Goal: Transaction & Acquisition: Obtain resource

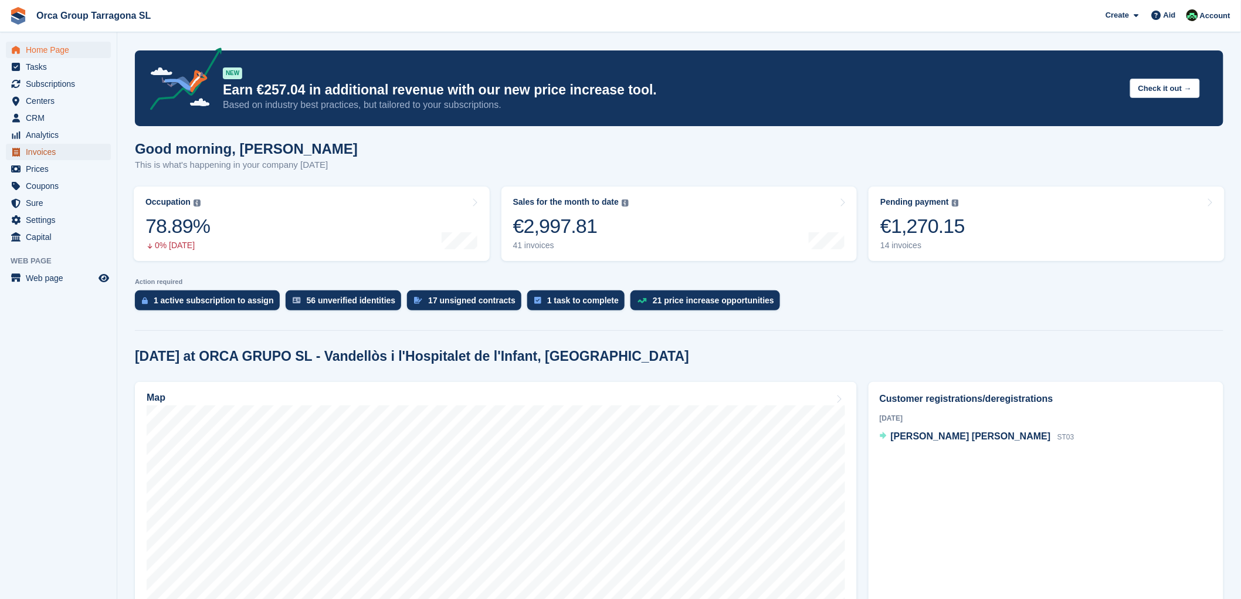
click at [48, 150] on font "Invoices" at bounding box center [41, 151] width 30 height 9
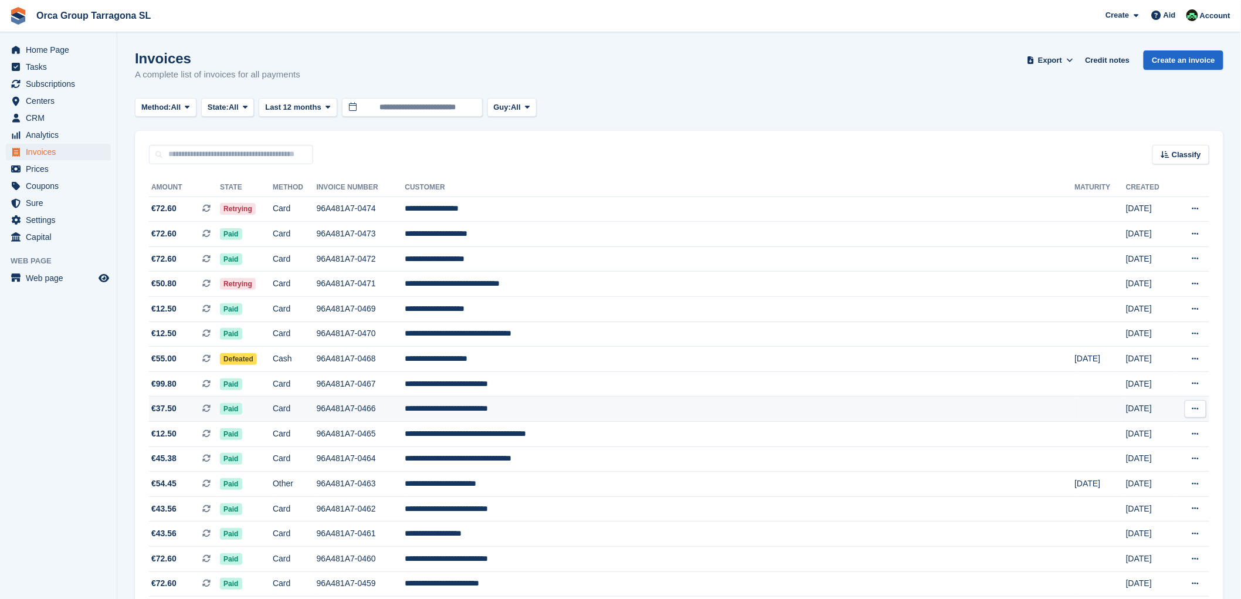
click at [1196, 412] on icon at bounding box center [1195, 409] width 6 height 8
click at [1125, 434] on font "Download PDF" at bounding box center [1132, 431] width 58 height 9
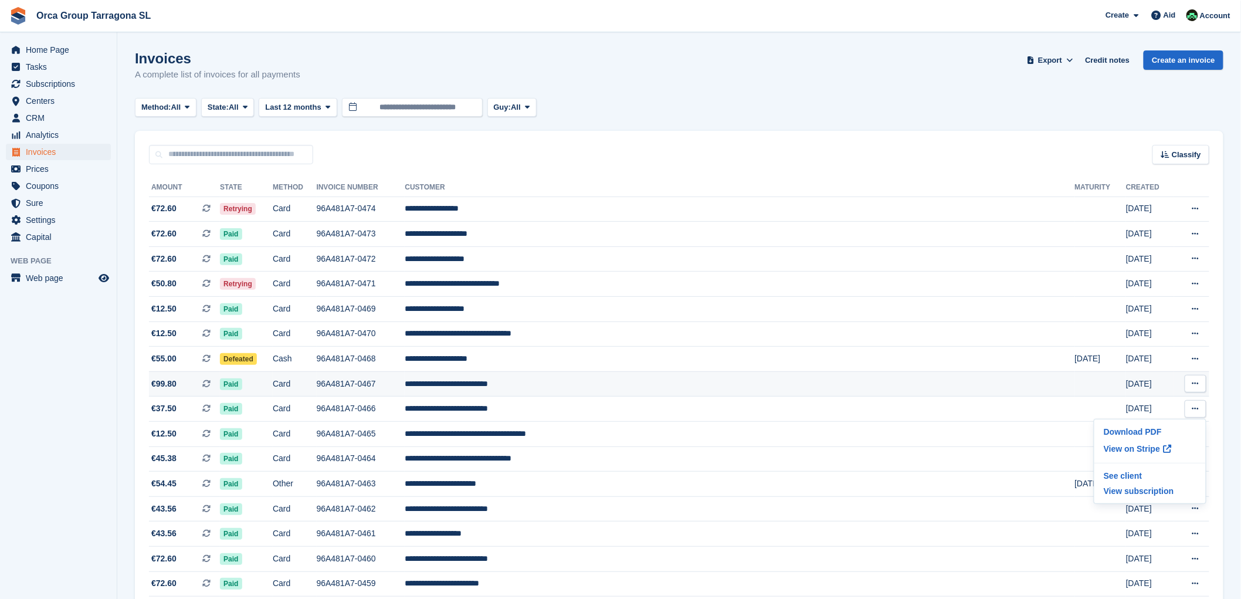
click at [1199, 385] on button at bounding box center [1195, 384] width 22 height 18
click at [1148, 409] on font "Download PDF" at bounding box center [1132, 406] width 58 height 9
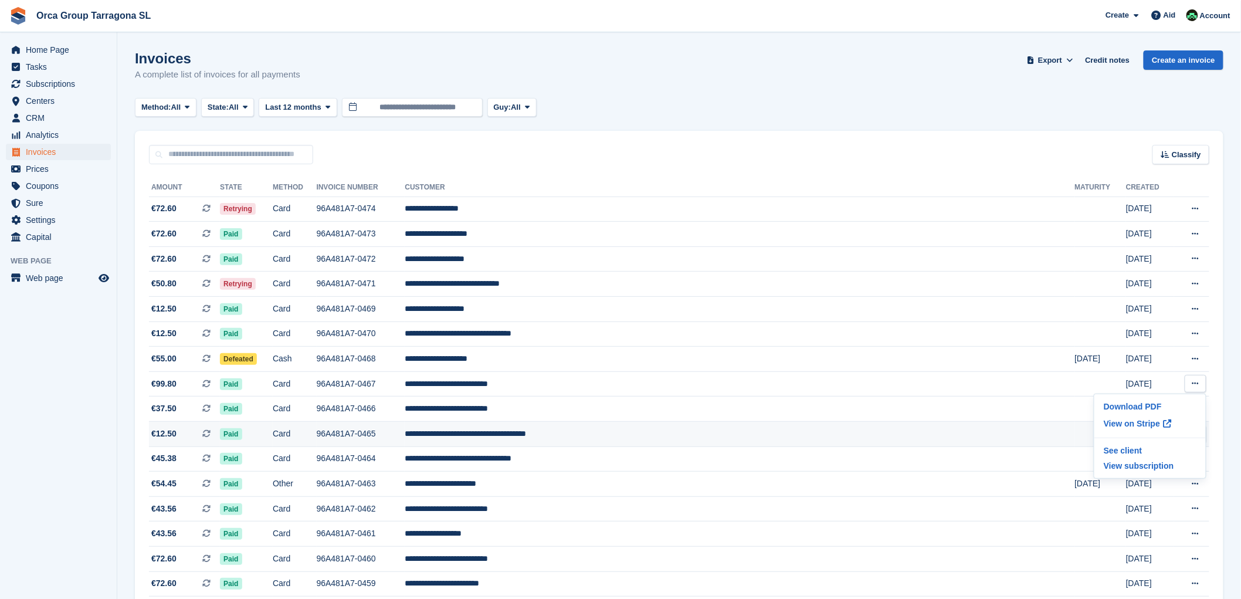
click at [1075, 431] on td at bounding box center [1101, 434] width 52 height 25
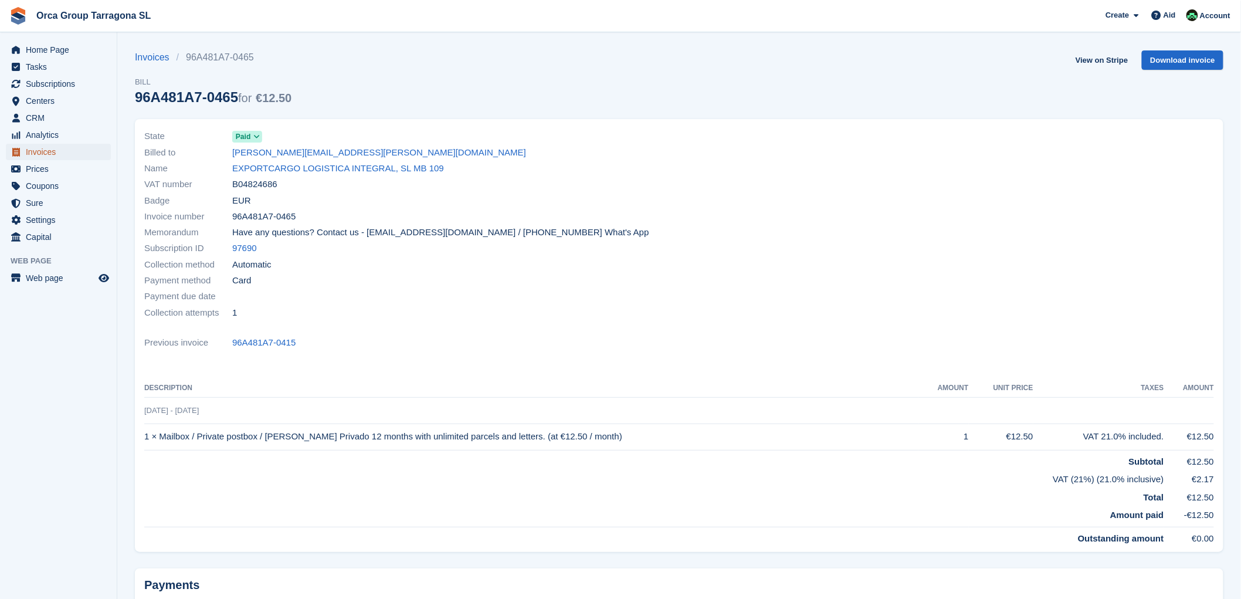
click at [49, 150] on font "Invoices" at bounding box center [41, 151] width 30 height 9
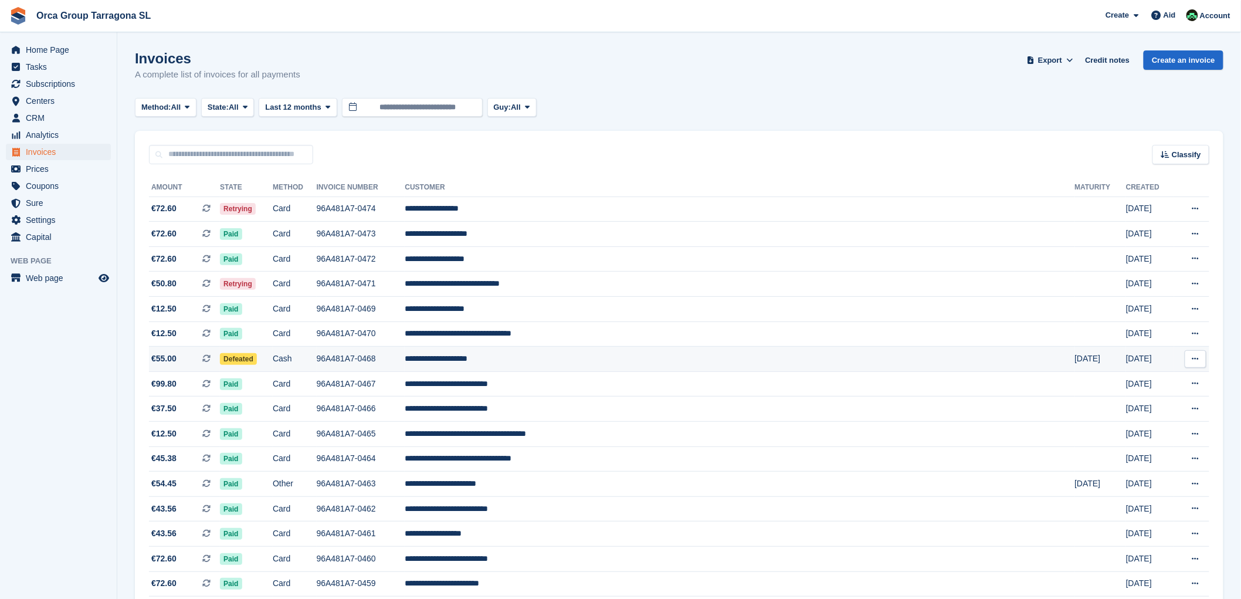
click at [1195, 362] on icon at bounding box center [1195, 359] width 6 height 8
click at [1129, 383] on font "Download PDF" at bounding box center [1132, 381] width 58 height 9
click at [467, 356] on font "**********" at bounding box center [436, 358] width 63 height 8
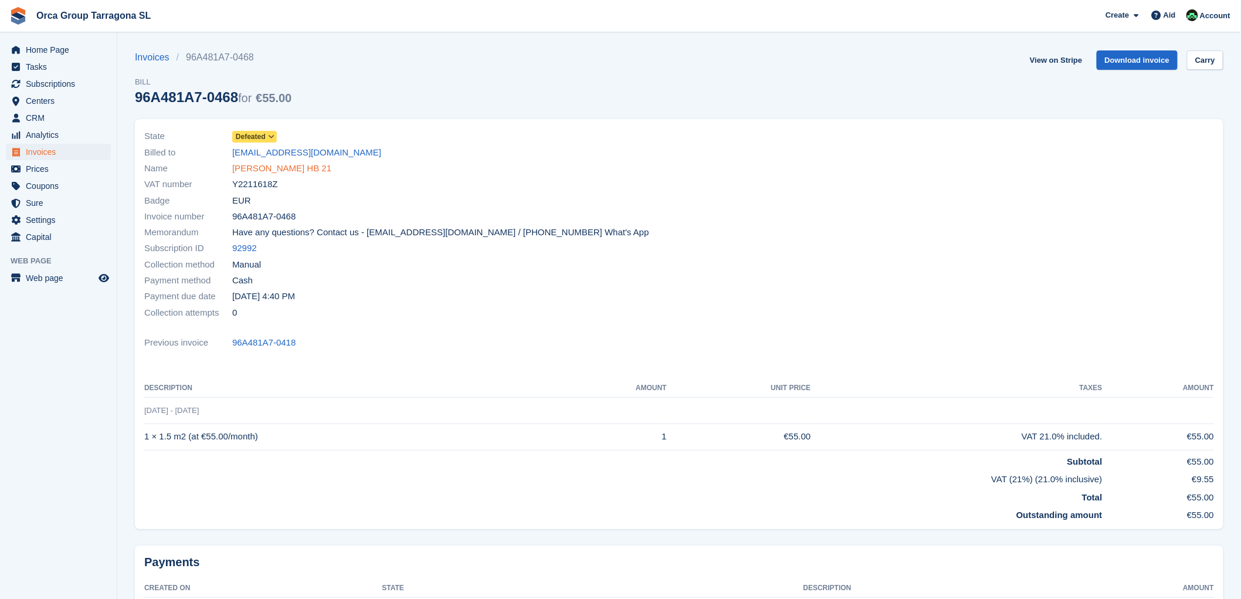
click at [267, 168] on font "ANTONIO CARLINI HB 21" at bounding box center [281, 168] width 99 height 10
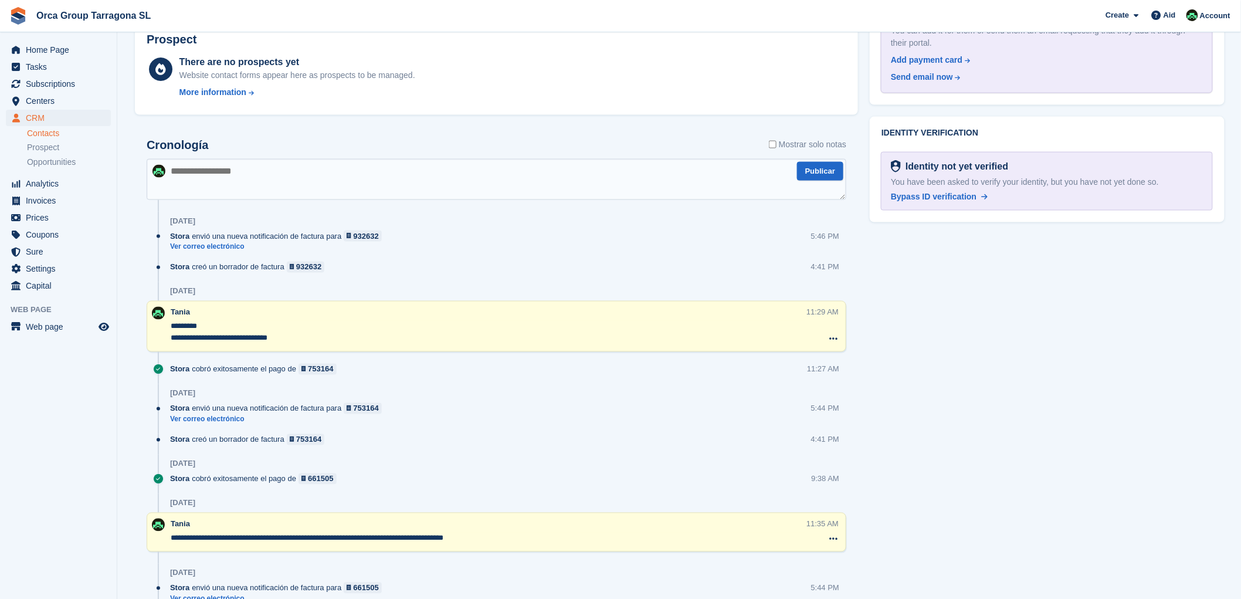
scroll to position [521, 0]
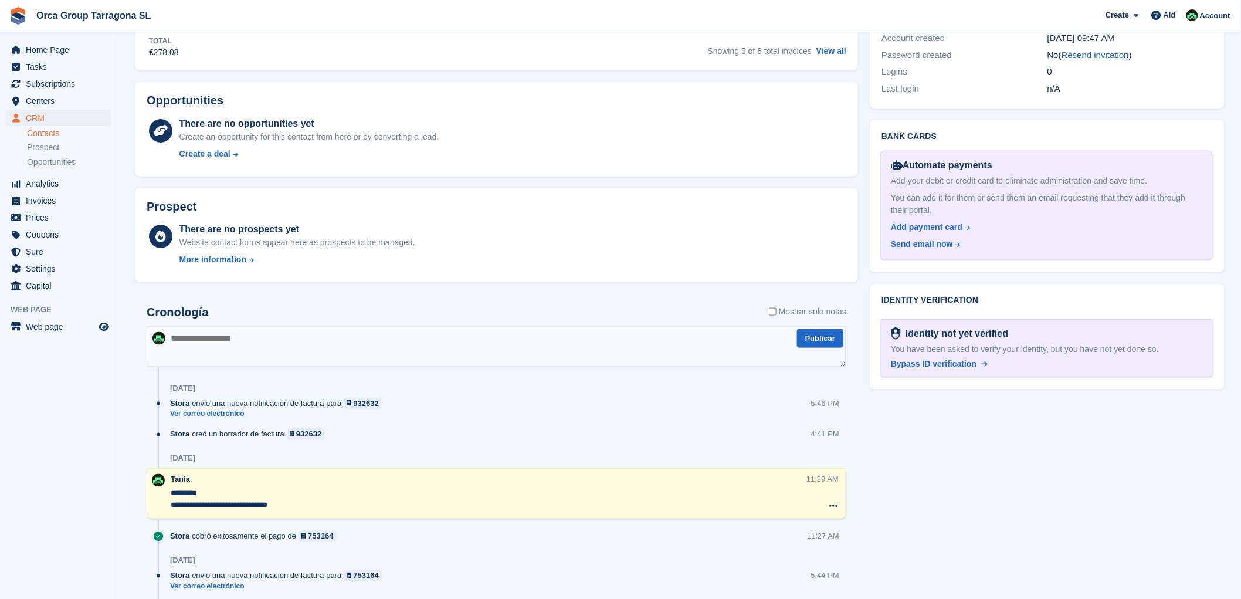
click at [177, 336] on textarea at bounding box center [496, 346] width 699 height 41
type textarea "**********"
click at [821, 347] on button "Publicar" at bounding box center [820, 338] width 46 height 19
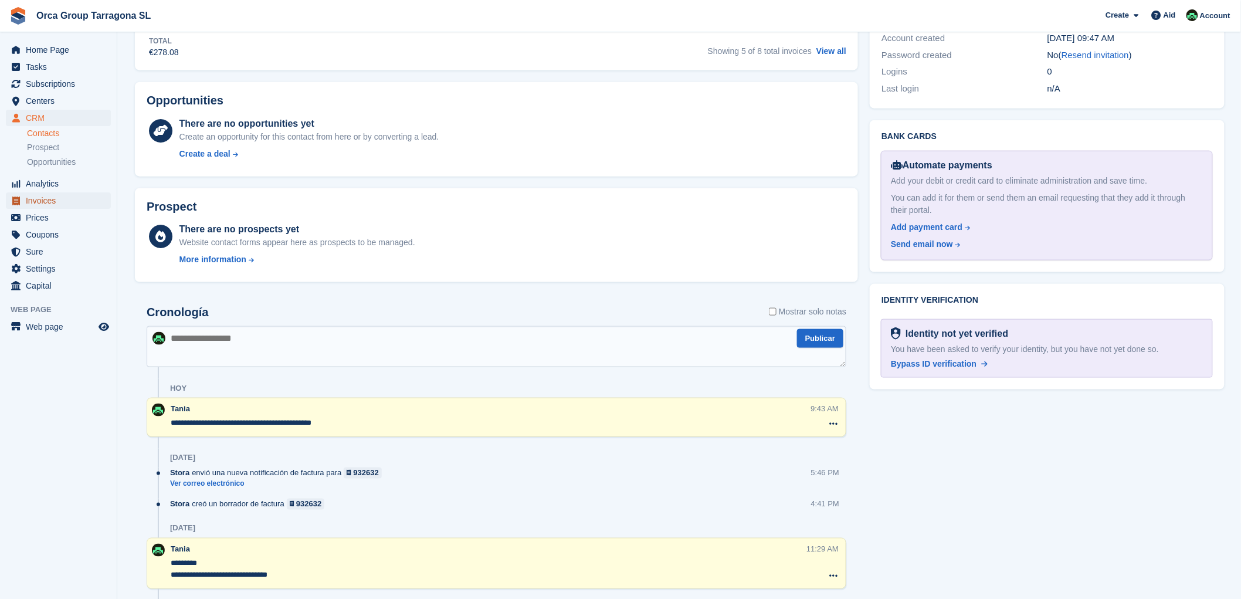
click at [42, 202] on font "Invoices" at bounding box center [41, 200] width 30 height 9
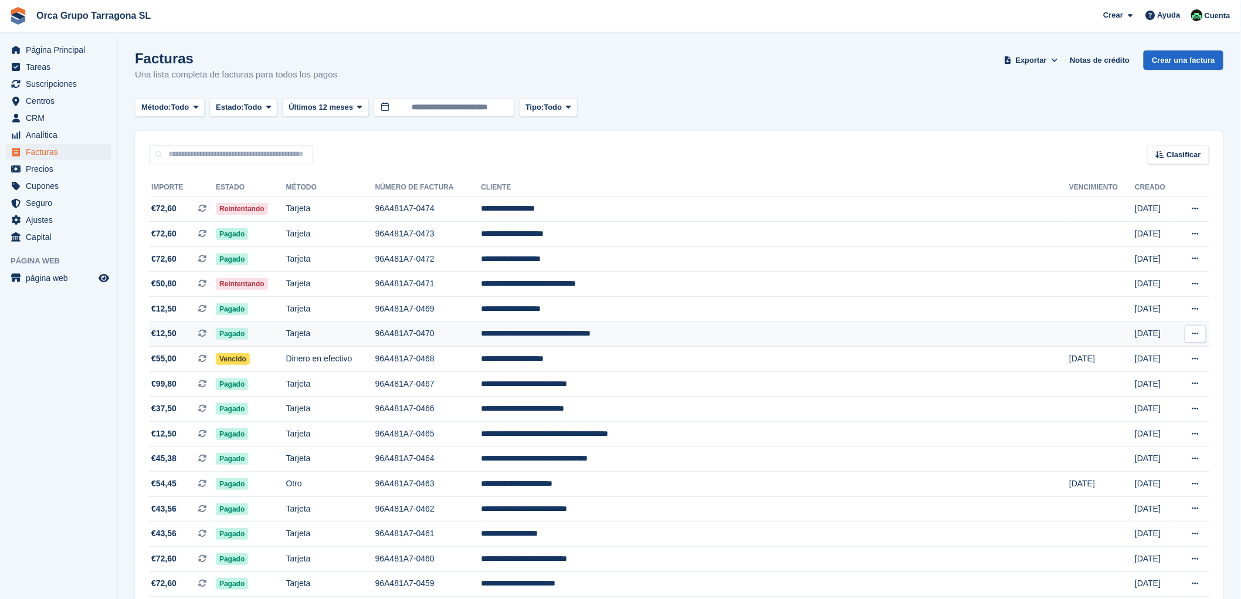
click at [1201, 333] on button at bounding box center [1195, 334] width 22 height 18
click at [1116, 360] on p "Descargar PDF" at bounding box center [1150, 356] width 102 height 15
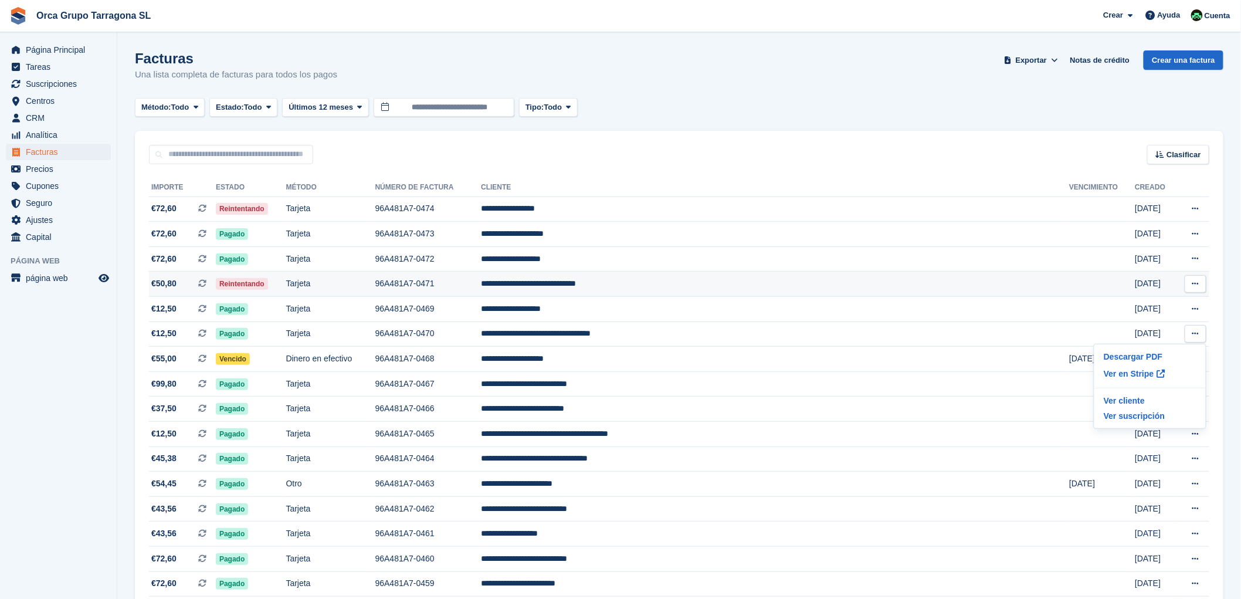
click at [650, 283] on td "**********" at bounding box center [775, 283] width 588 height 25
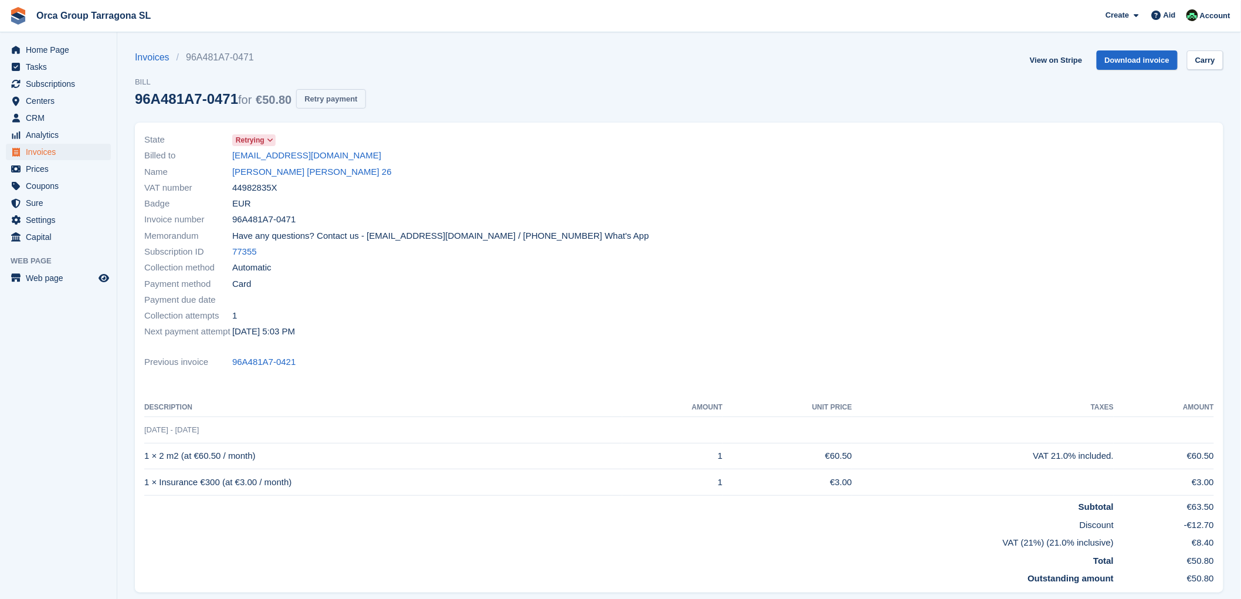
click at [325, 100] on font "Retry payment" at bounding box center [330, 98] width 53 height 9
click at [341, 170] on font "[PERSON_NAME] [PERSON_NAME] 26" at bounding box center [311, 172] width 159 height 10
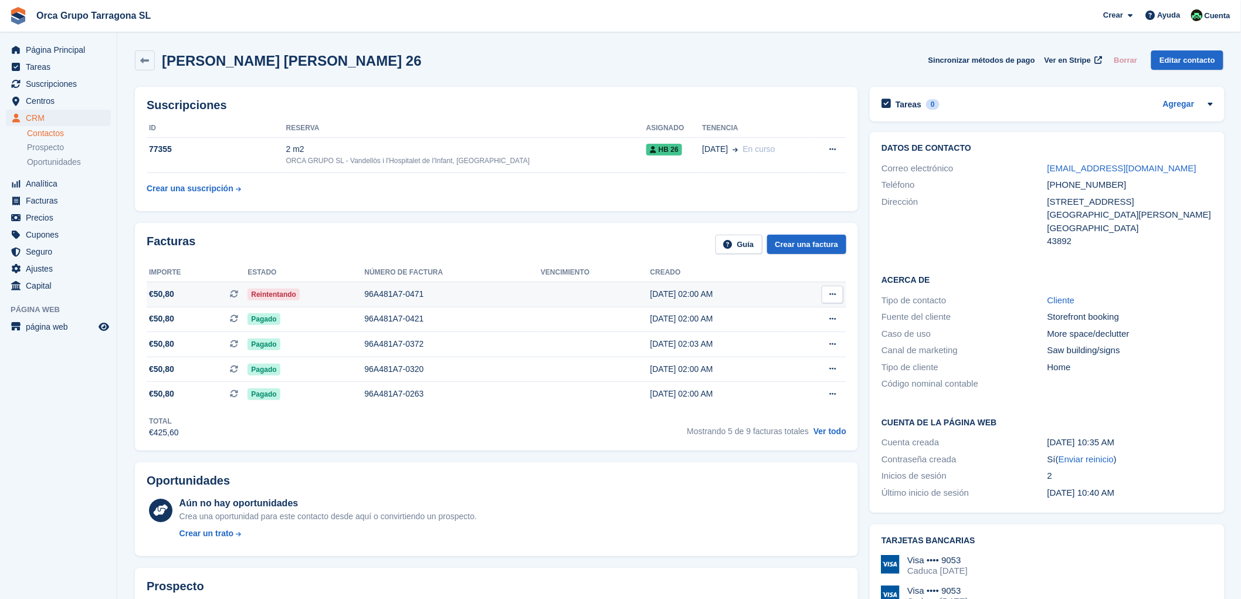
click at [834, 296] on icon at bounding box center [832, 294] width 6 height 8
click at [752, 319] on p "Descargar PDF" at bounding box center [787, 317] width 102 height 15
drag, startPoint x: 1195, startPoint y: 165, endPoint x: 1035, endPoint y: 167, distance: 159.5
click at [1035, 167] on div "Correo electrónico [EMAIL_ADDRESS][DOMAIN_NAME]" at bounding box center [1046, 168] width 331 height 17
copy div "Correo electrónico [EMAIL_ADDRESS][DOMAIN_NAME]"
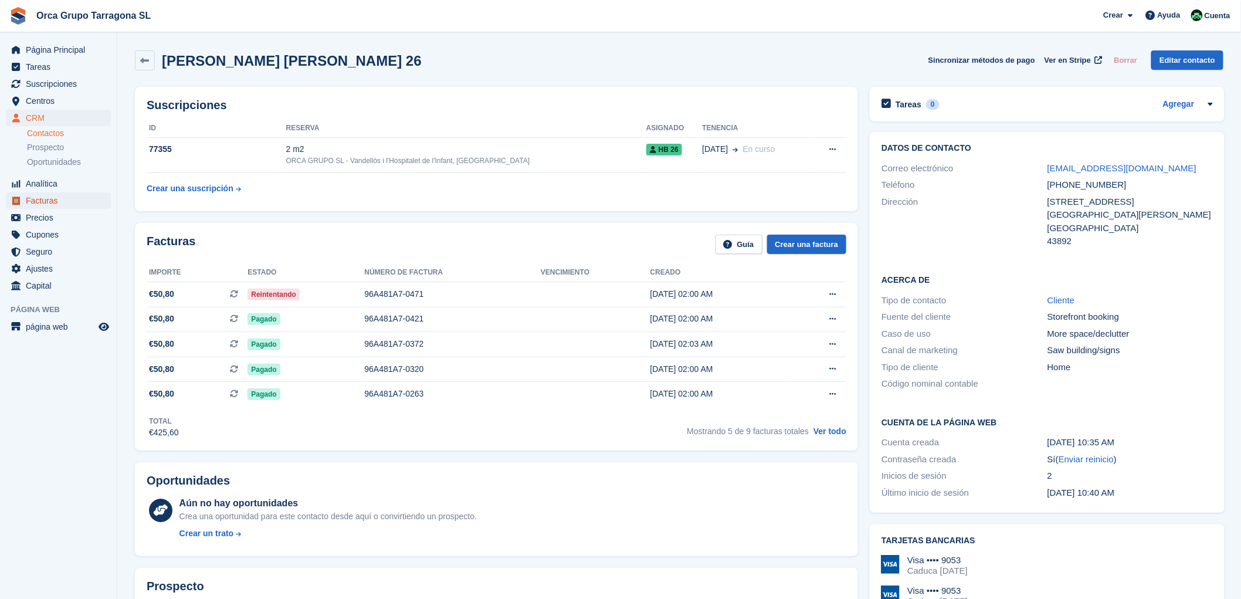
click at [50, 199] on span "Facturas" at bounding box center [61, 200] width 70 height 16
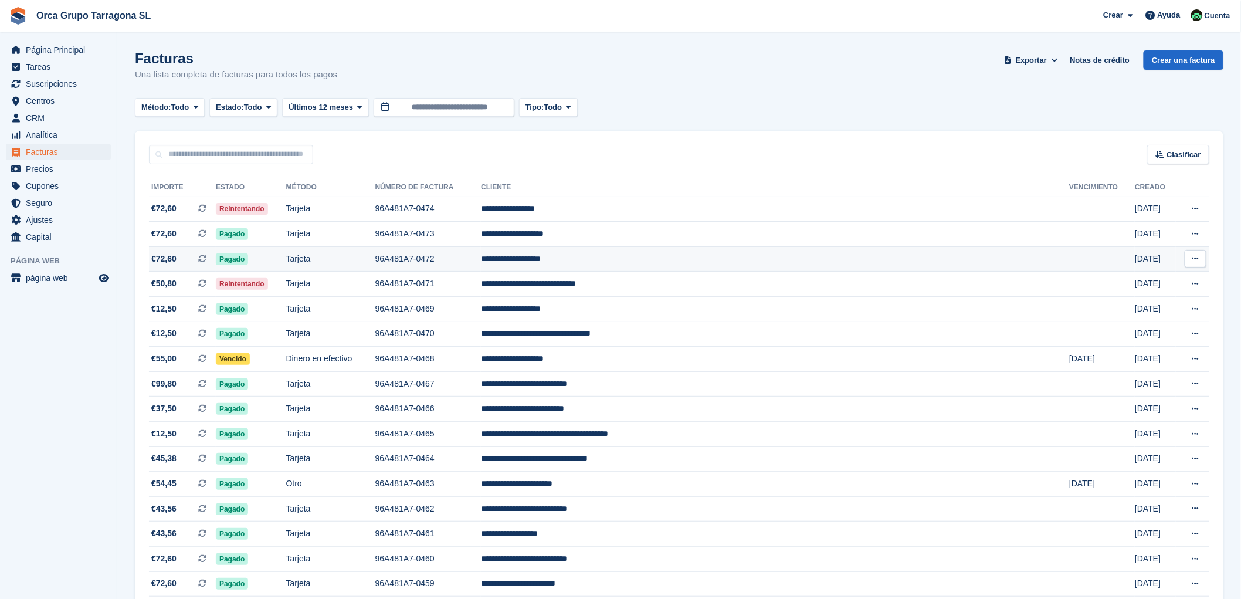
click at [1194, 254] on button at bounding box center [1195, 259] width 22 height 18
click at [1135, 279] on p "Descargar PDF" at bounding box center [1150, 281] width 102 height 15
click at [1198, 232] on icon at bounding box center [1195, 234] width 6 height 8
click at [1115, 256] on p "Descargar PDF" at bounding box center [1150, 256] width 102 height 15
click at [1193, 208] on icon at bounding box center [1195, 209] width 6 height 8
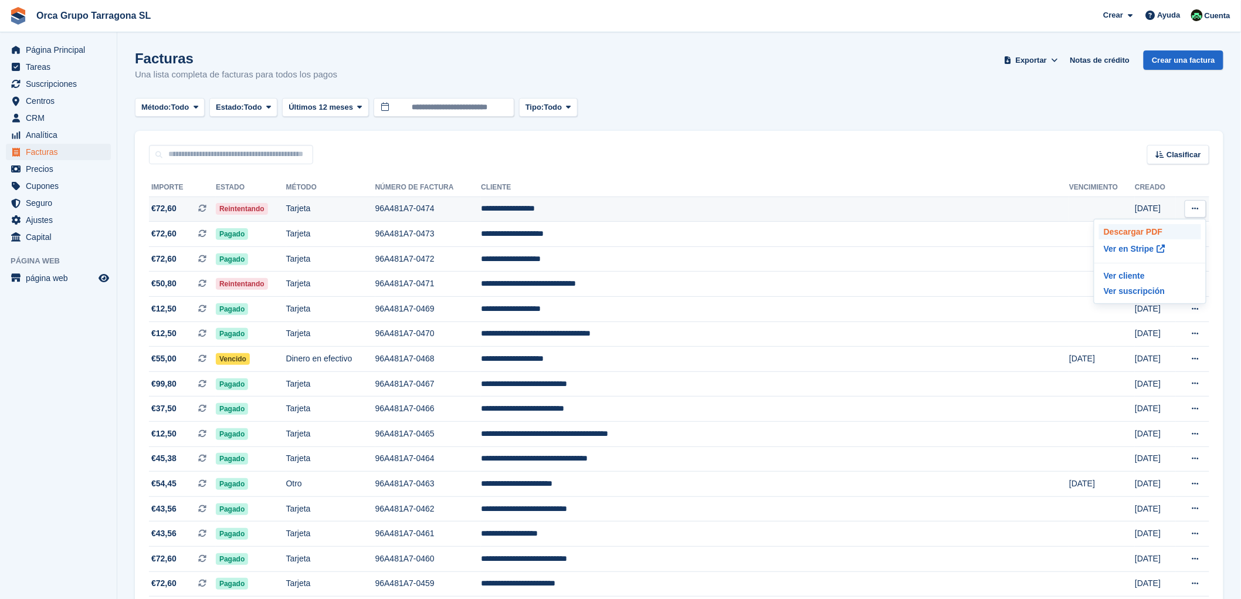
click at [1123, 230] on p "Descargar PDF" at bounding box center [1150, 231] width 102 height 15
